Goal: Download file/media

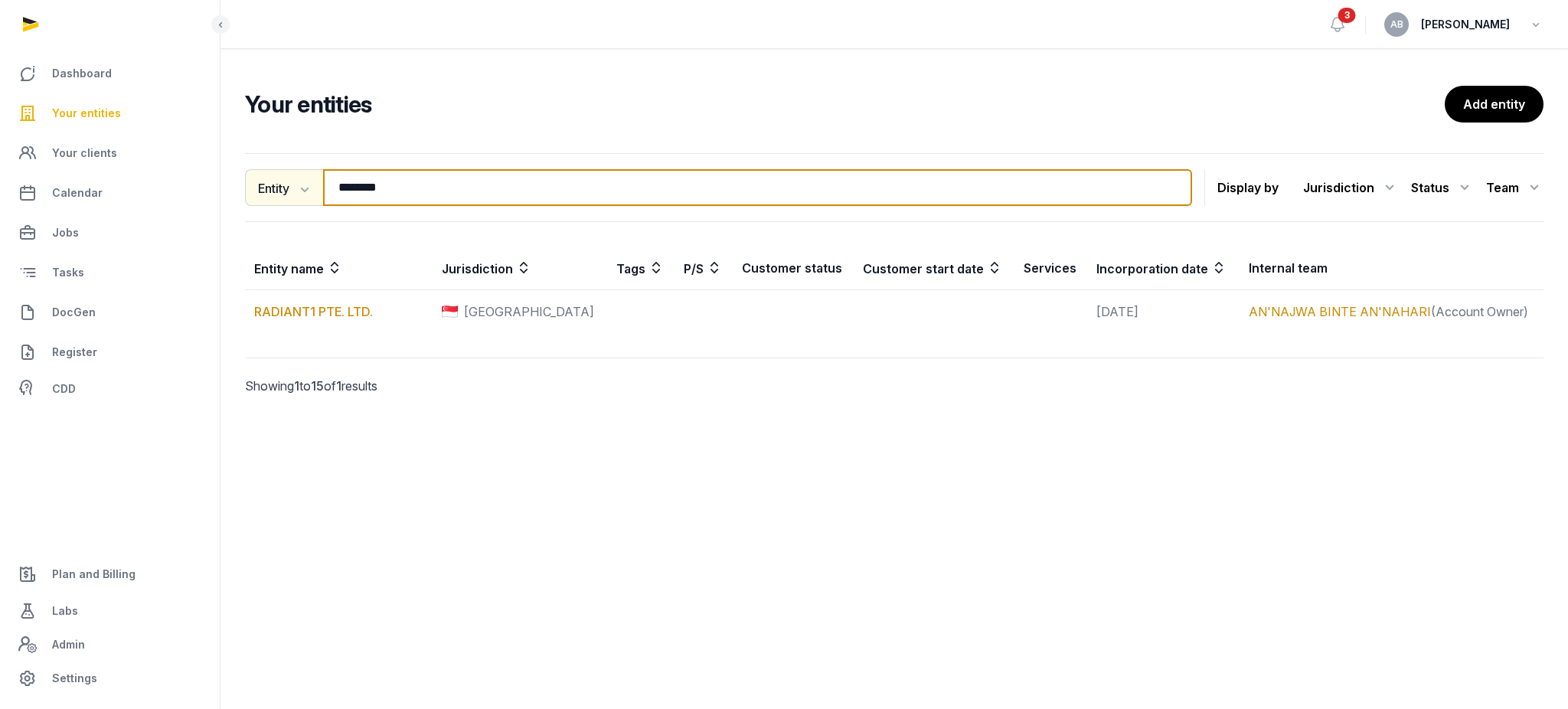
drag, startPoint x: 288, startPoint y: 178, endPoint x: 271, endPoint y: 178, distance: 17.0
click at [281, 178] on div "Entity Entity People Tags Services ******** Search" at bounding box center [718, 187] width 947 height 37
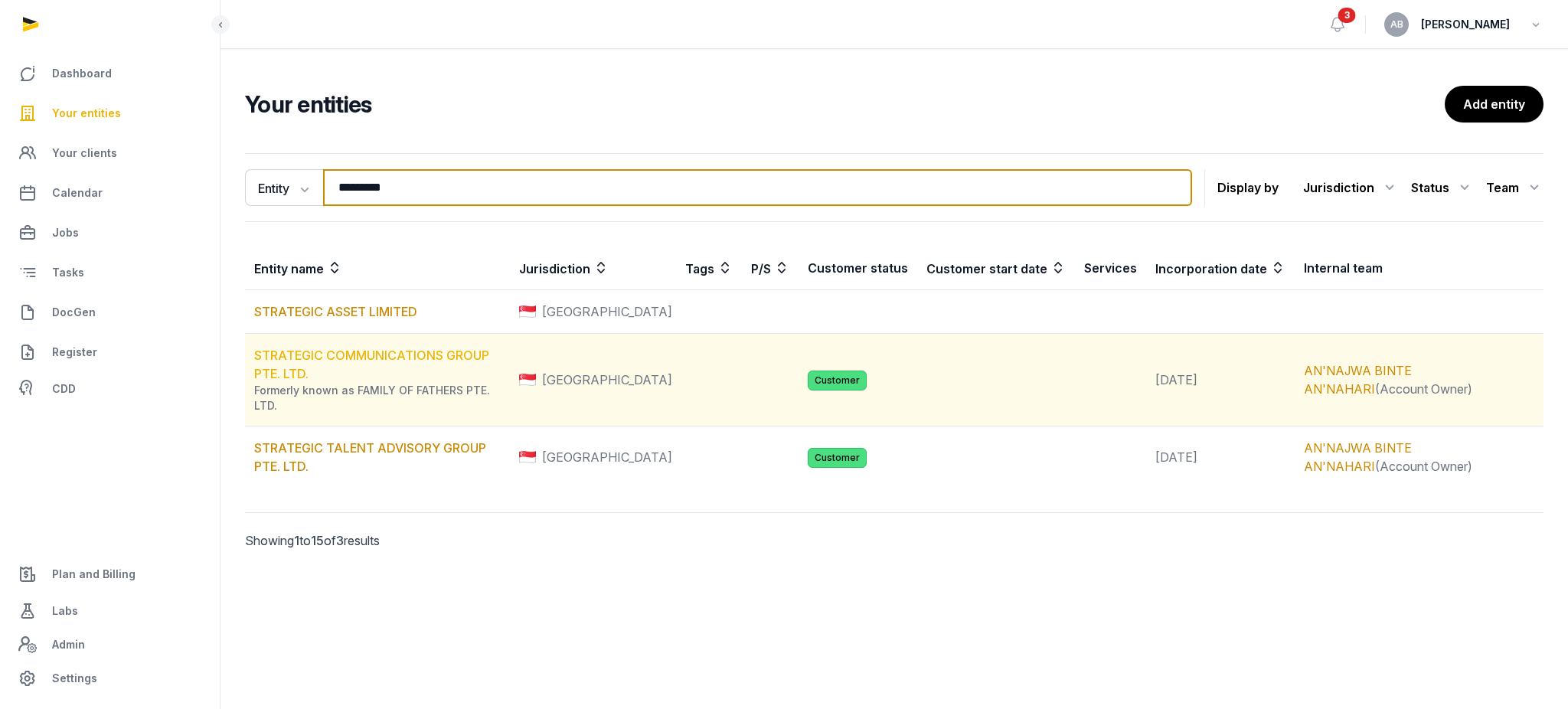
type input "*********"
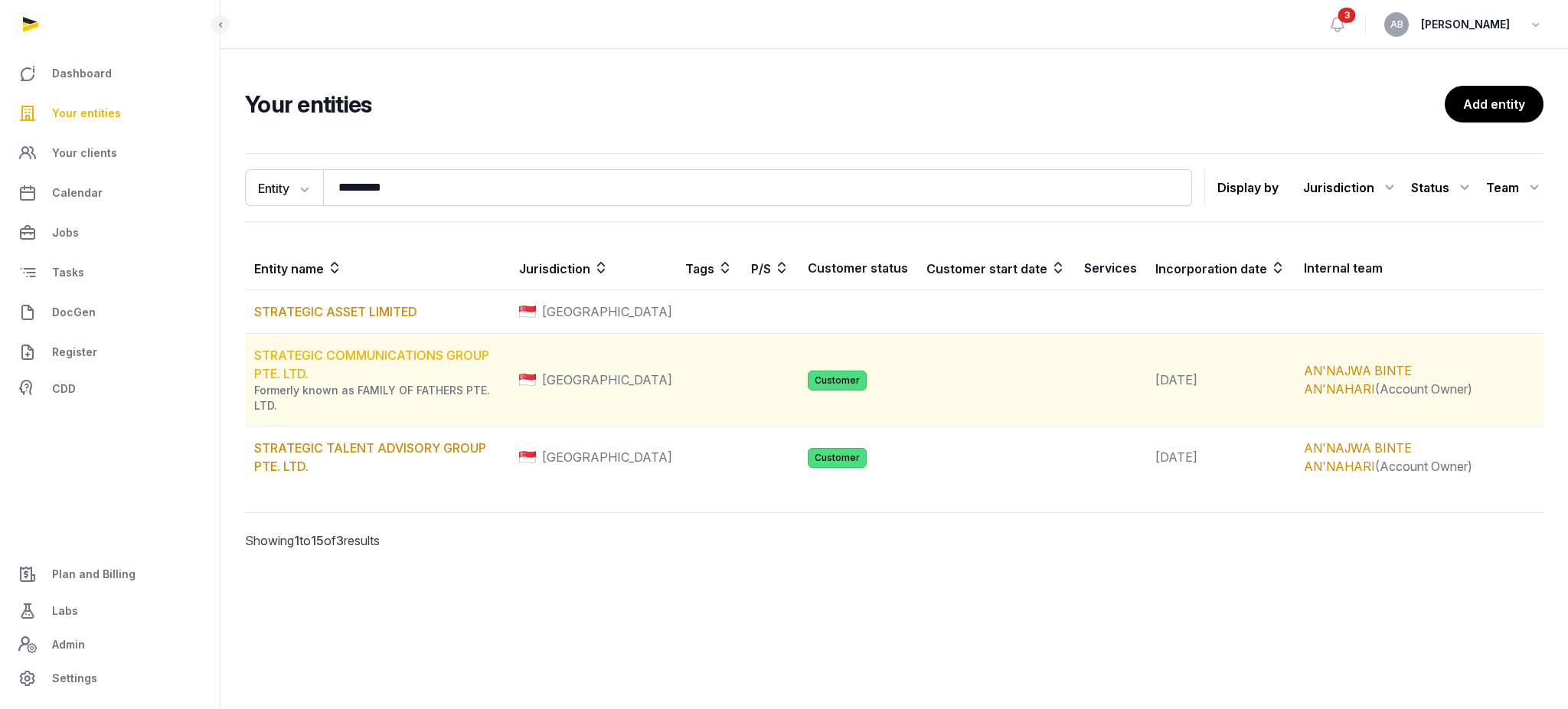
click at [359, 358] on link "STRATEGIC COMMUNICATIONS GROUP PTE. LTD." at bounding box center [371, 364] width 235 height 34
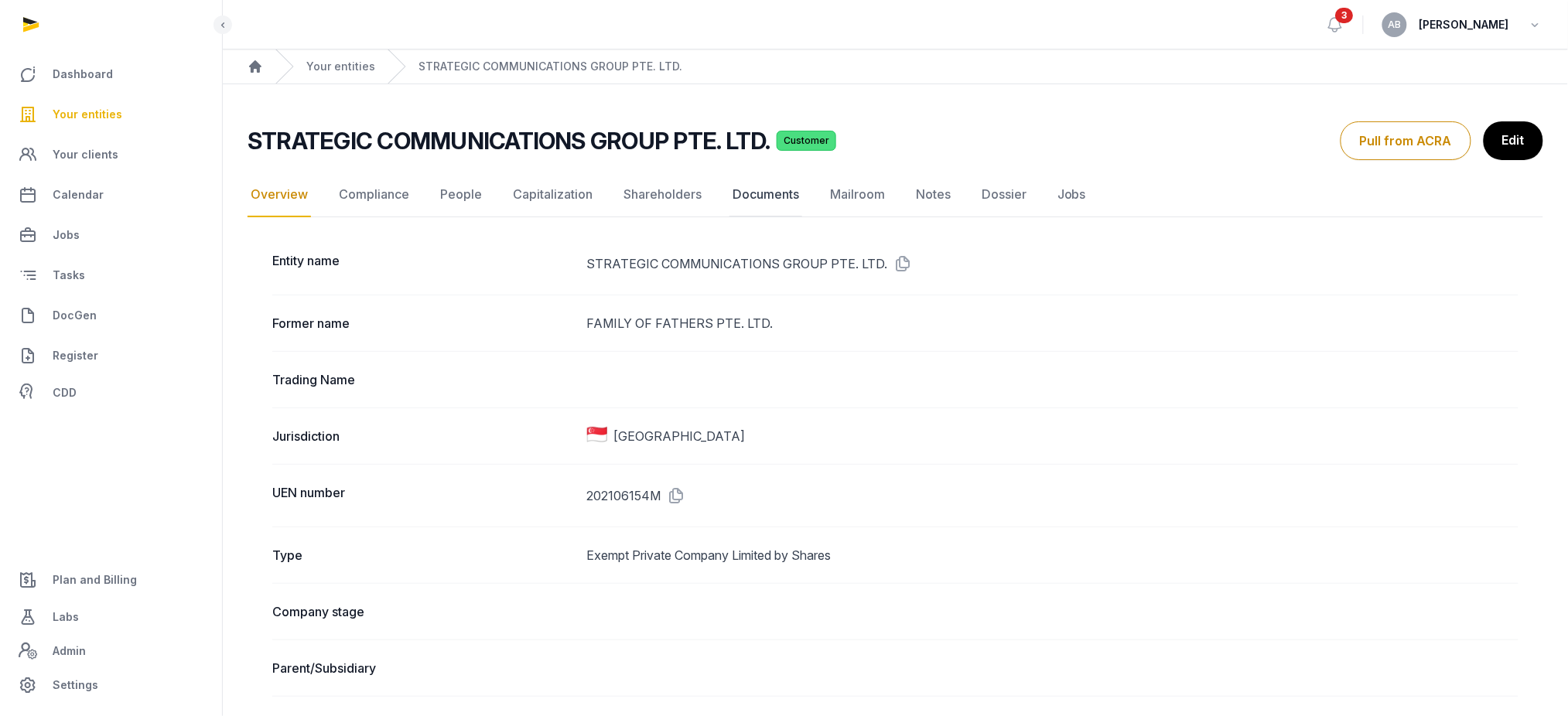
click at [745, 187] on link "Documents" at bounding box center [765, 195] width 73 height 45
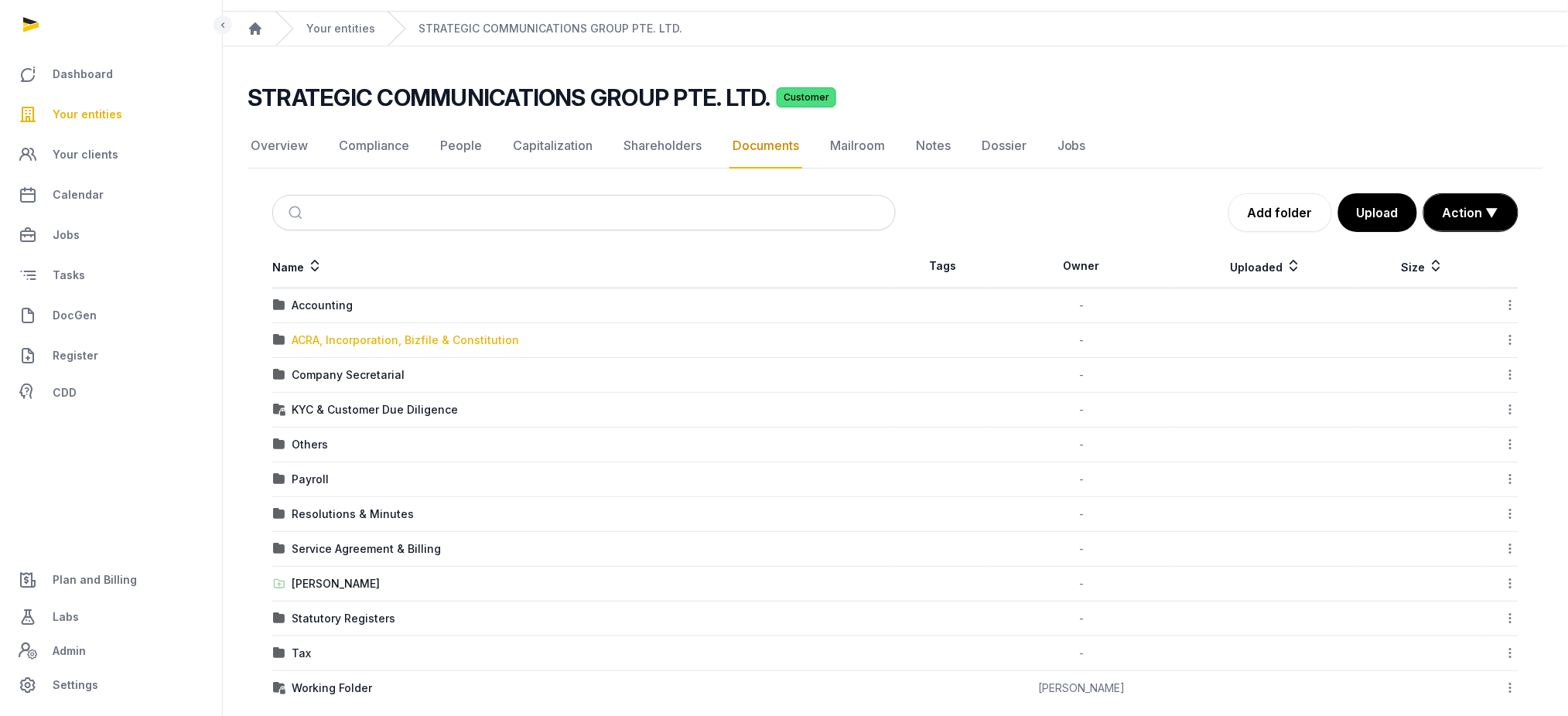
scroll to position [57, 0]
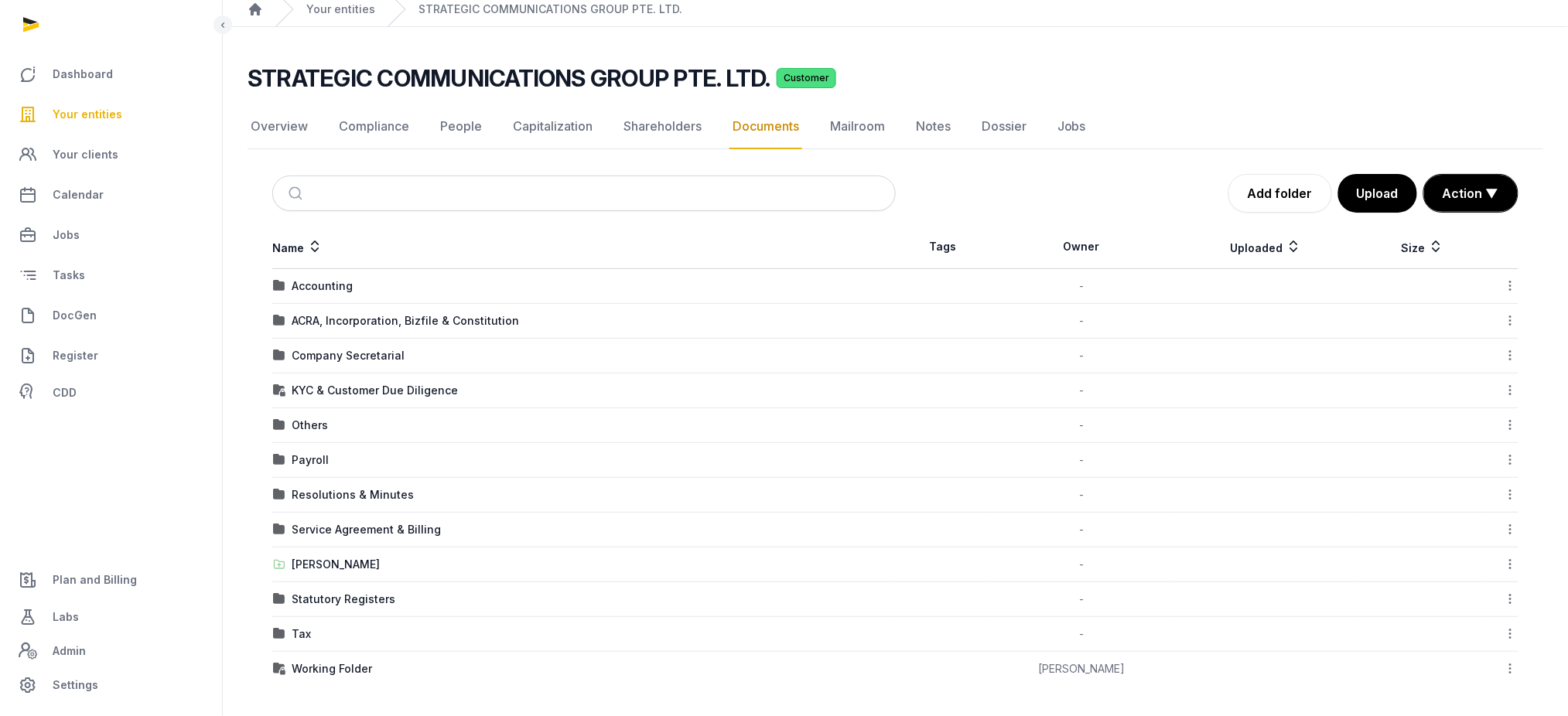
click at [346, 553] on td "[PERSON_NAME]" at bounding box center [584, 565] width 623 height 35
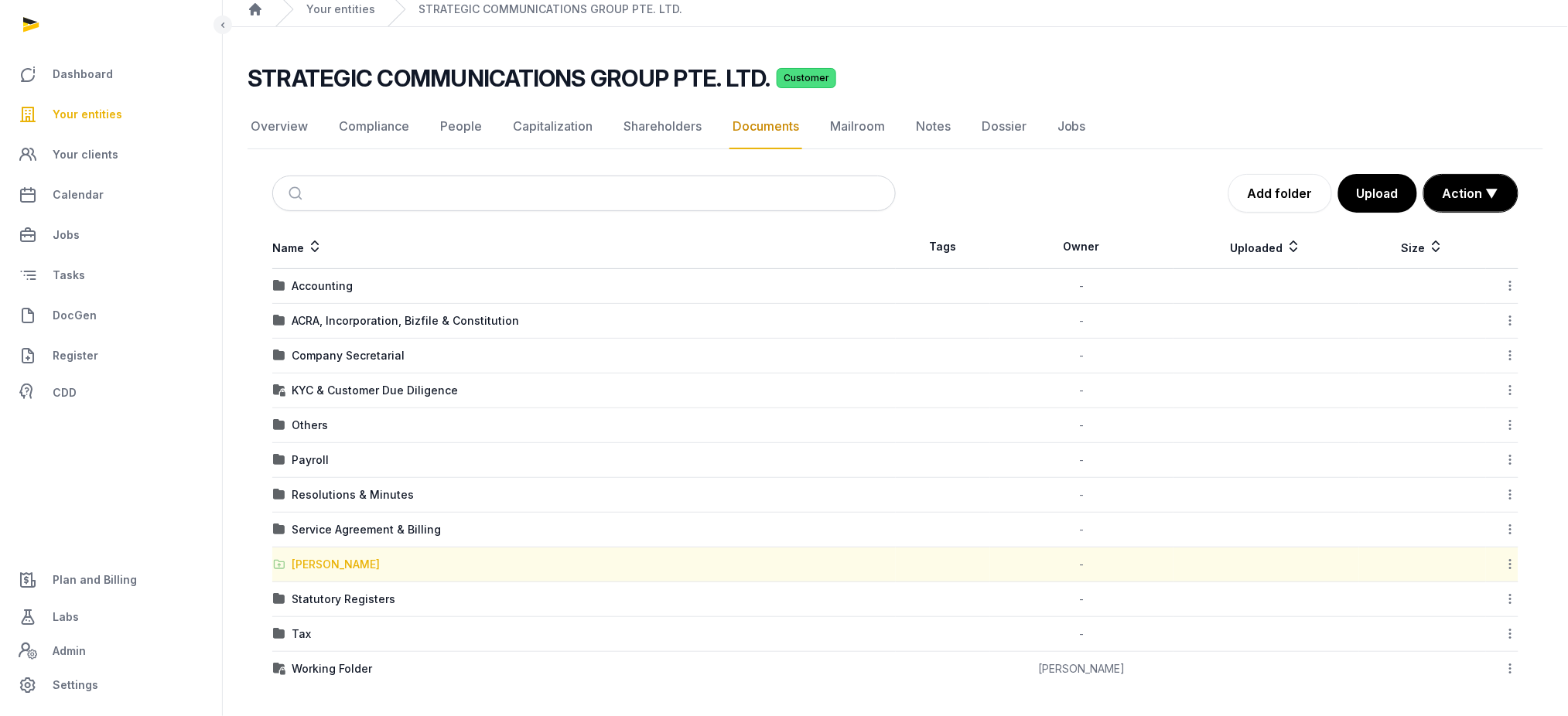
click at [343, 560] on div "[PERSON_NAME]" at bounding box center [336, 564] width 88 height 15
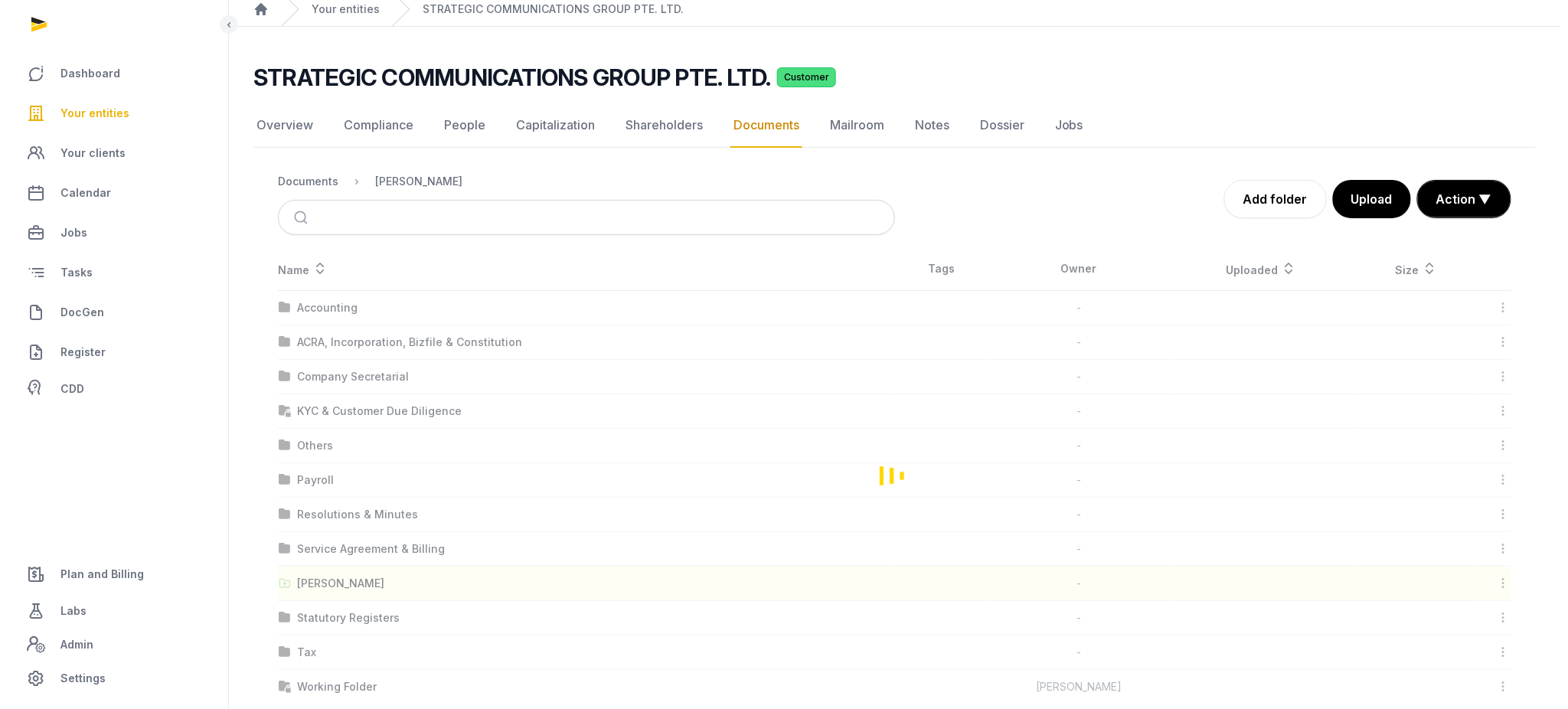
scroll to position [0, 0]
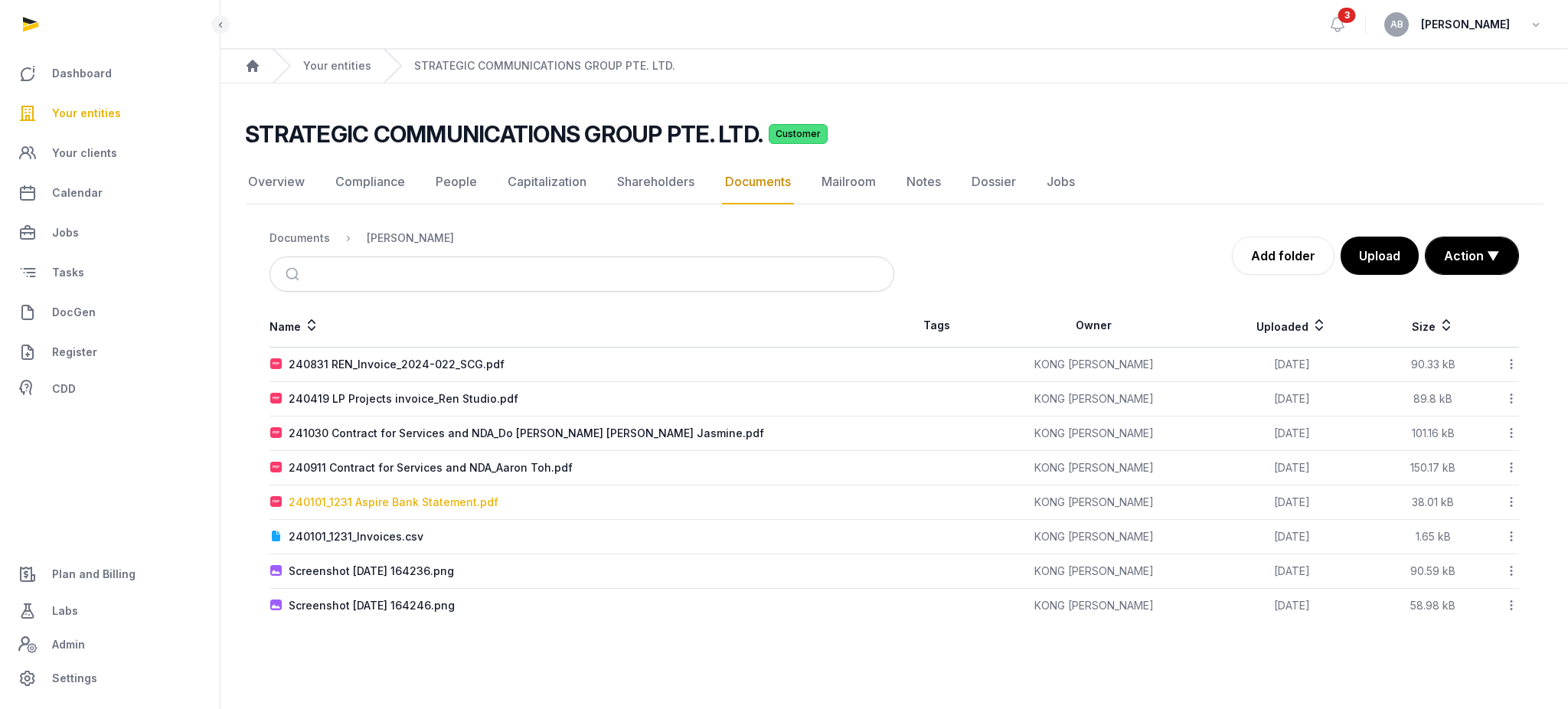
click at [416, 497] on div "240101_1231 Aspire Bank Statement.pdf" at bounding box center [393, 502] width 210 height 15
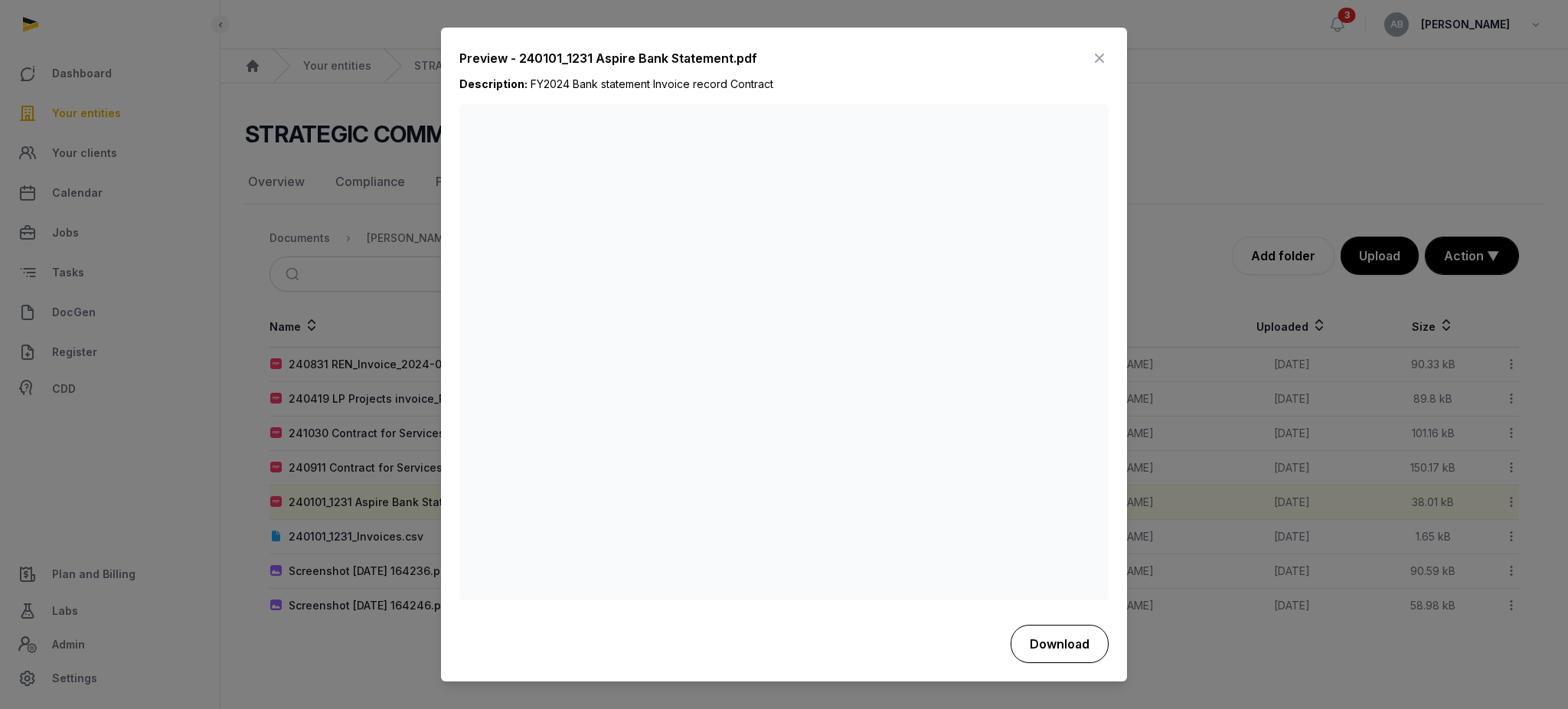
click at [1049, 656] on button "Download" at bounding box center [1060, 643] width 98 height 38
